Goal: Find specific page/section: Find specific page/section

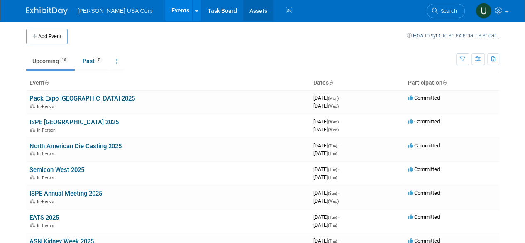
click at [243, 8] on link "Assets" at bounding box center [258, 10] width 30 height 21
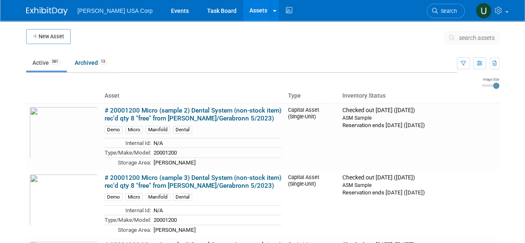
click at [445, 10] on span "Search" at bounding box center [447, 11] width 19 height 6
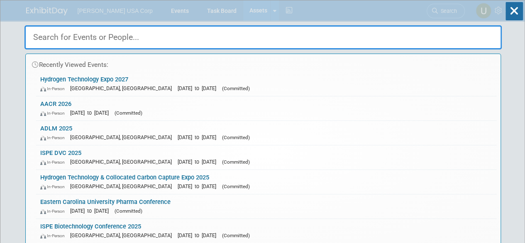
paste input "811972"
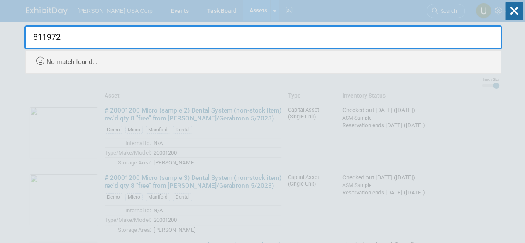
type input "811972"
click at [315, 8] on div "811972 Recently Viewed Events: Hydrogen Technology Expo 2027 In-Person Houston,…" at bounding box center [262, 36] width 477 height 73
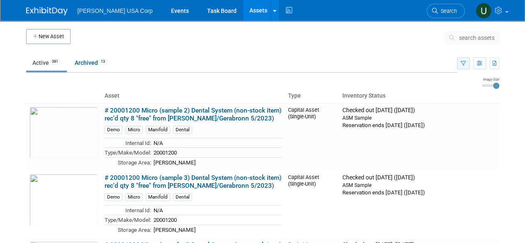
click at [465, 66] on icon "button" at bounding box center [463, 63] width 5 height 5
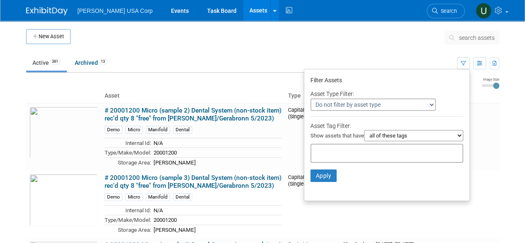
click at [325, 106] on select "Do not filter by asset type Only show Single-Unit Capital Assets Only show Coll…" at bounding box center [373, 104] width 125 height 12
click at [448, 10] on span "Search" at bounding box center [447, 11] width 19 height 6
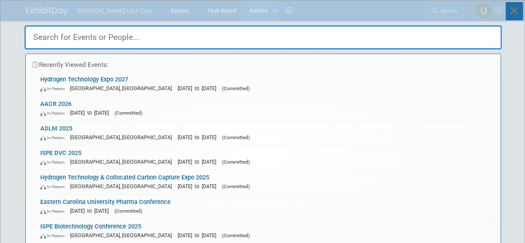
click at [516, 14] on icon at bounding box center [514, 11] width 17 height 18
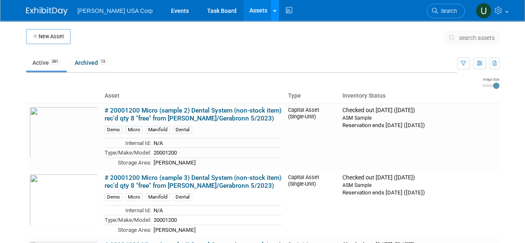
click at [270, 12] on link at bounding box center [274, 10] width 9 height 21
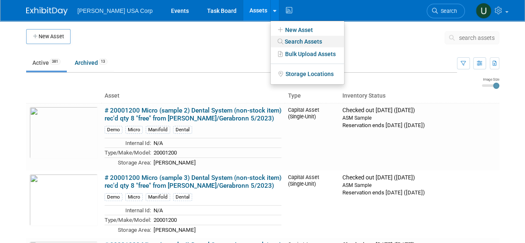
click at [271, 40] on link "Search Assets" at bounding box center [307, 42] width 73 height 12
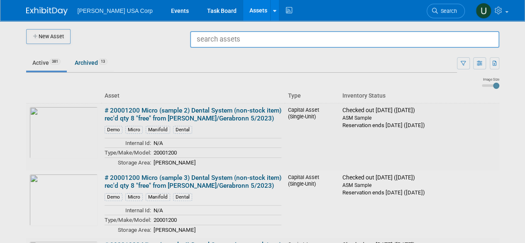
paste input "811972"
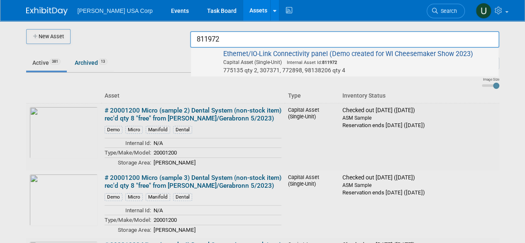
click at [279, 51] on span "Ethernet/IO-Link Connectivity panel (Demo created for WI Cheesemaker Show 2023)…" at bounding box center [344, 62] width 299 height 24
type input "Ethernet/IO-Link Connectivity panel (Demo created for WI Cheesemaker Show 2023)"
